Goal: Check status

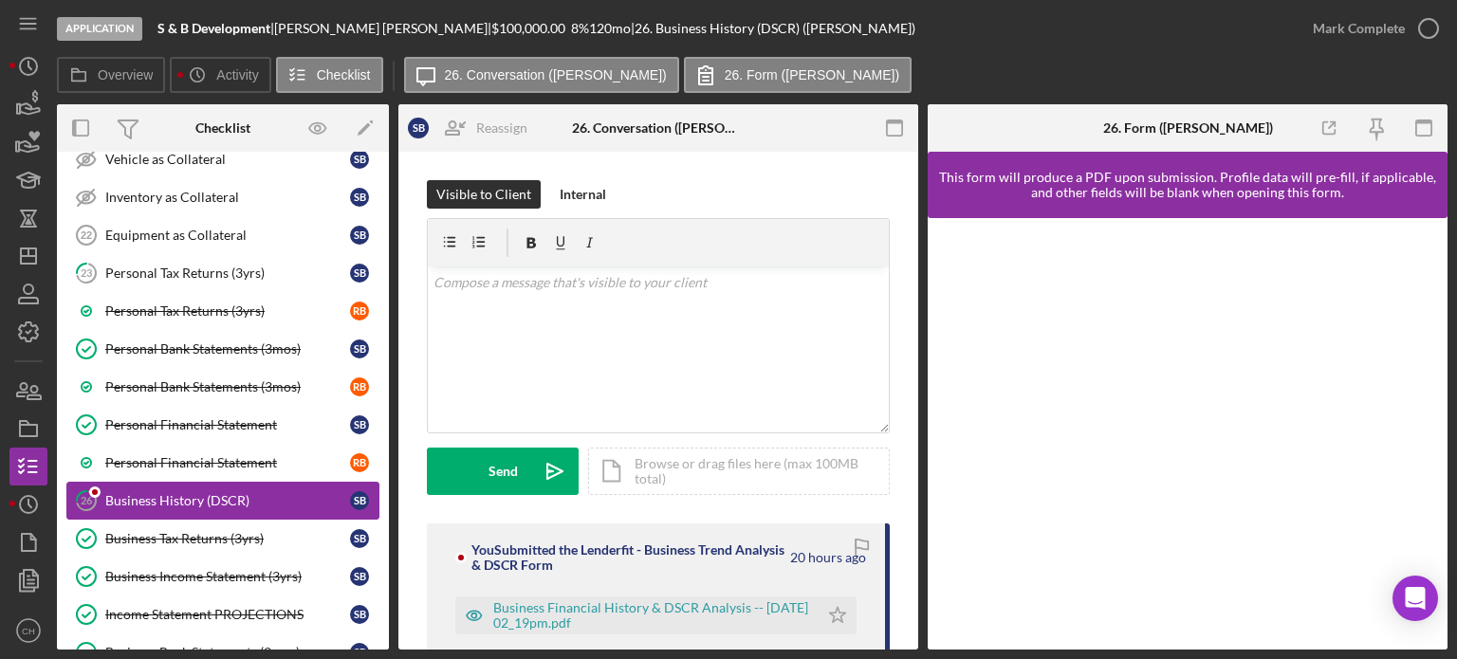
click at [180, 482] on link "26 Business History (DSCR) S B" at bounding box center [222, 501] width 313 height 38
click at [199, 531] on div "Business Tax Returns (3yrs)" at bounding box center [227, 538] width 245 height 15
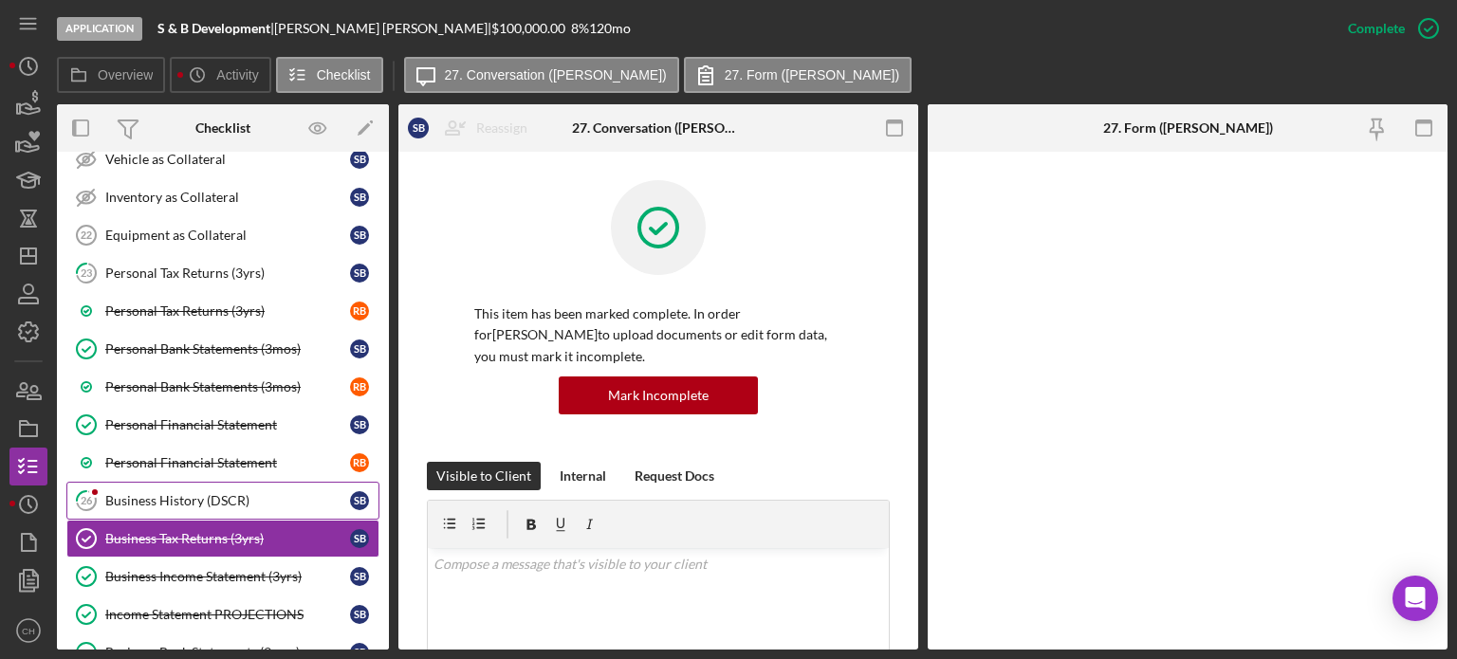
click at [185, 493] on div "Business History (DSCR)" at bounding box center [227, 500] width 245 height 15
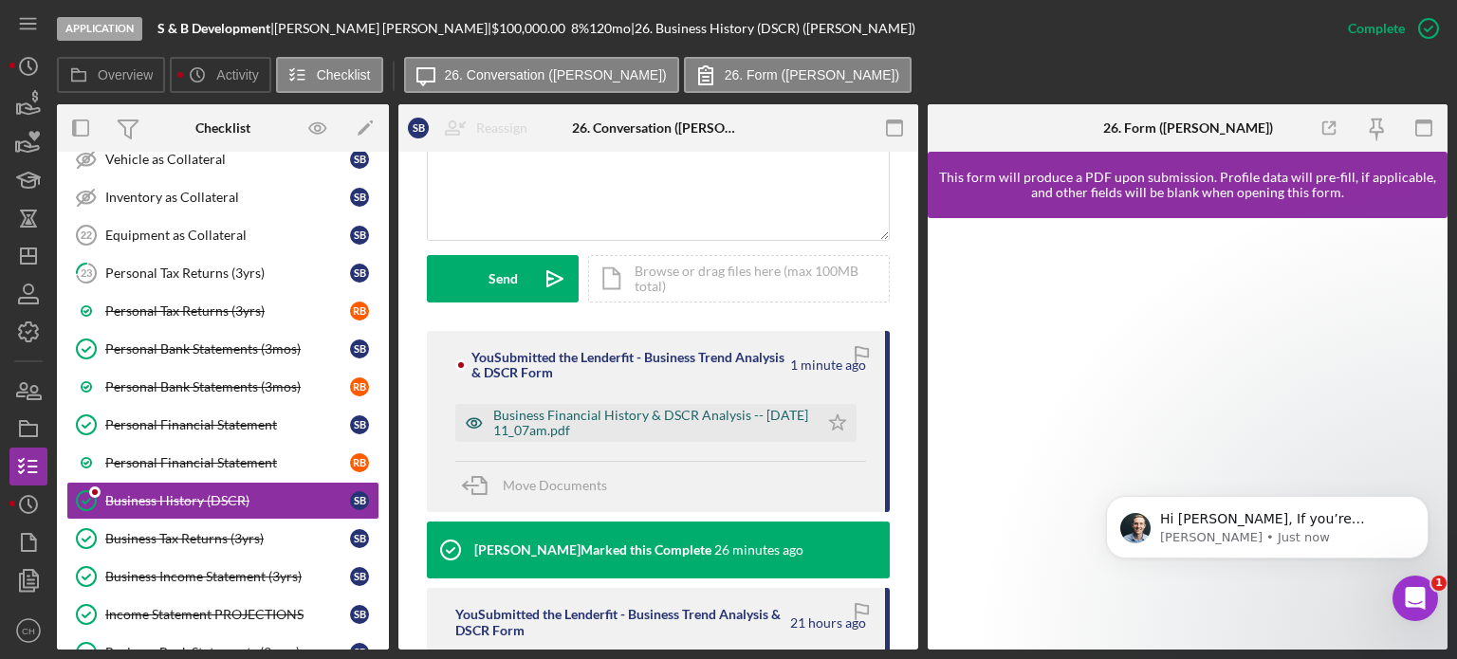
click at [728, 411] on div "Business Financial History & DSCR Analysis -- [DATE] 11_07am.pdf" at bounding box center [651, 423] width 316 height 30
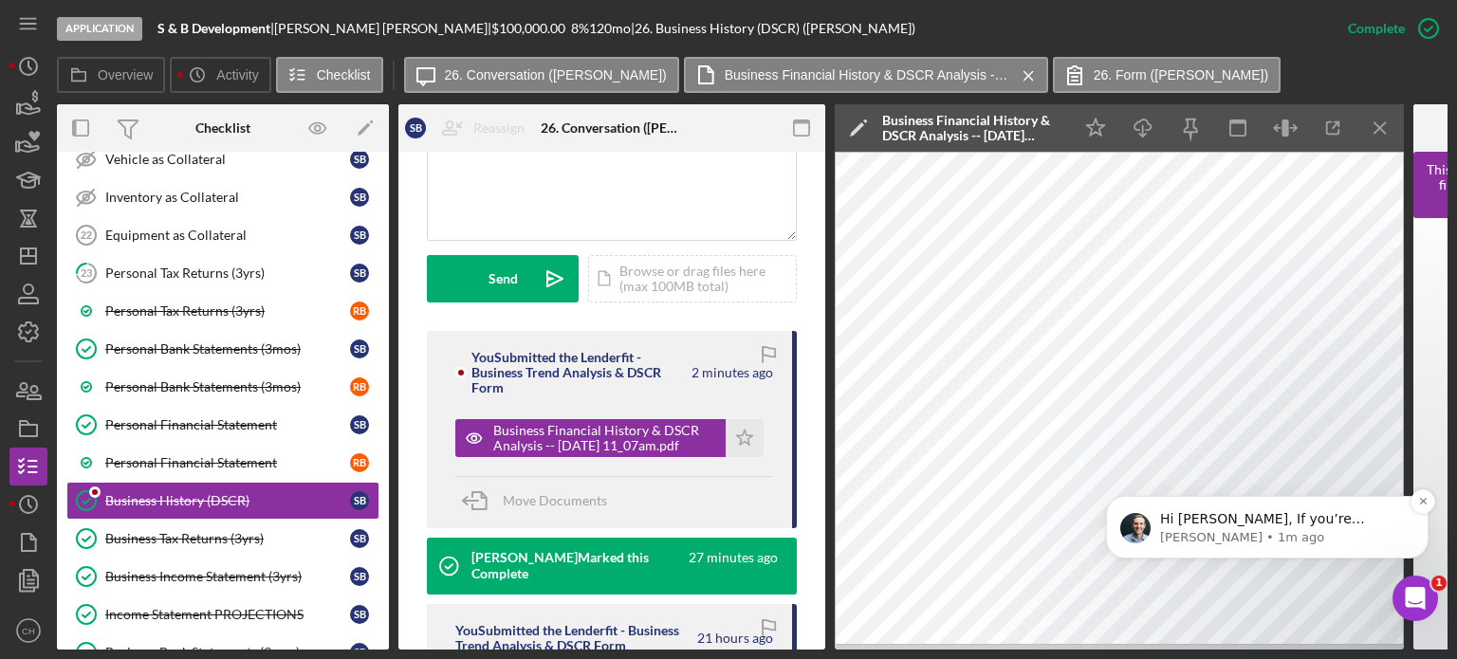
click at [1255, 537] on p "[PERSON_NAME] • 1m ago" at bounding box center [1282, 537] width 245 height 17
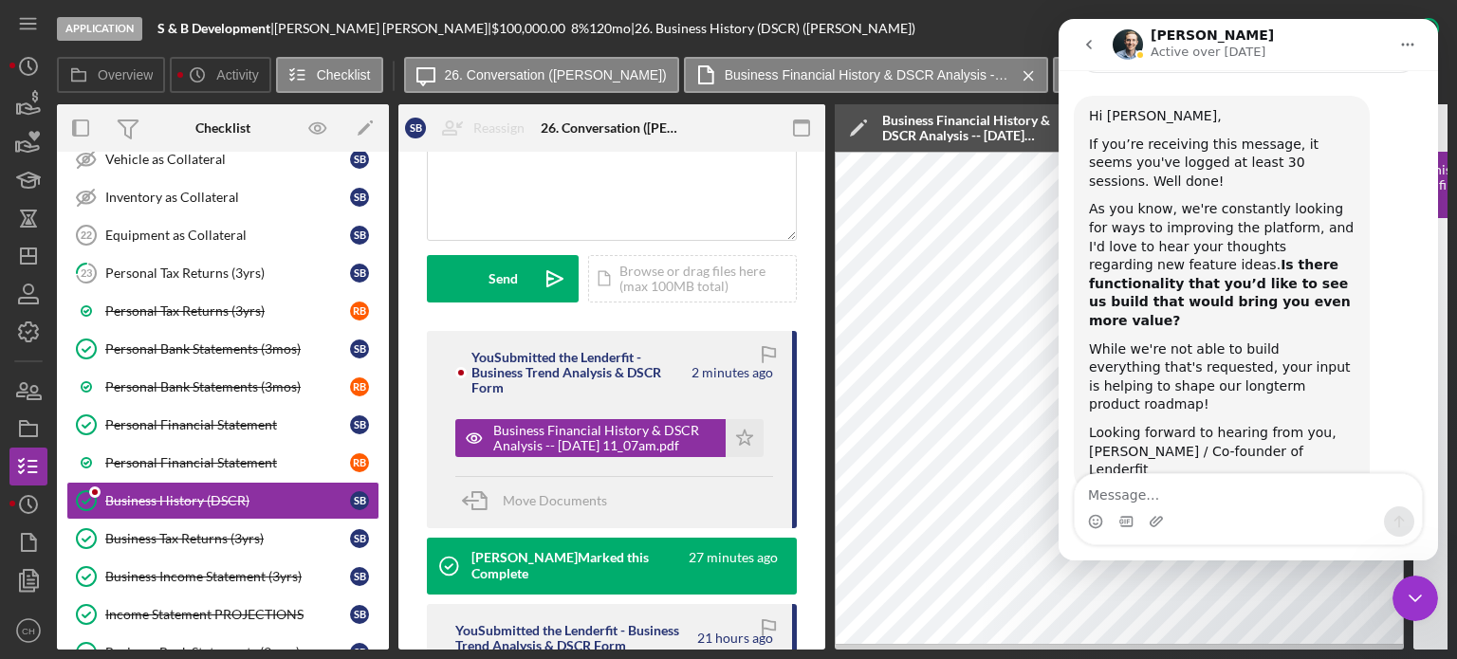
scroll to position [107, 0]
click at [1413, 602] on icon "Close Intercom Messenger" at bounding box center [1415, 598] width 23 height 23
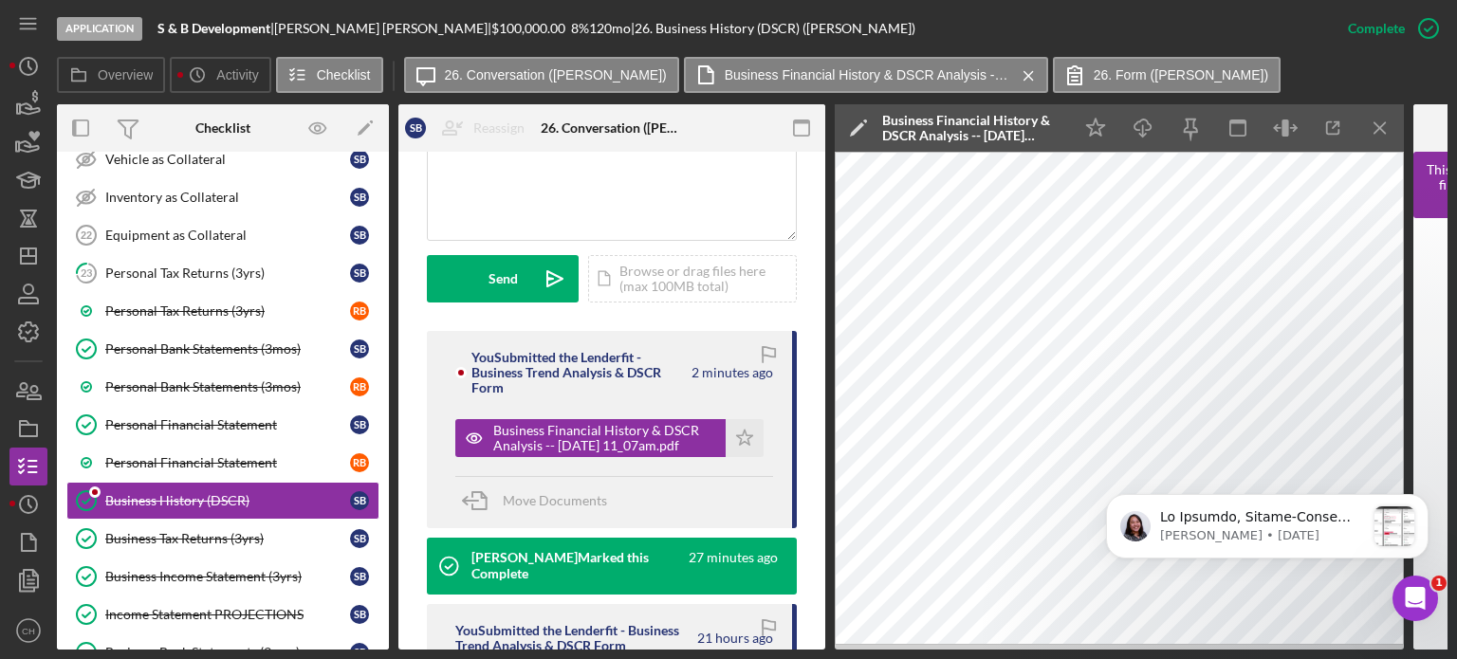
scroll to position [0, 0]
click at [1391, 123] on icon "Icon/Menu Close" at bounding box center [1380, 128] width 43 height 43
